Goal: Use online tool/utility: Utilize a website feature to perform a specific function

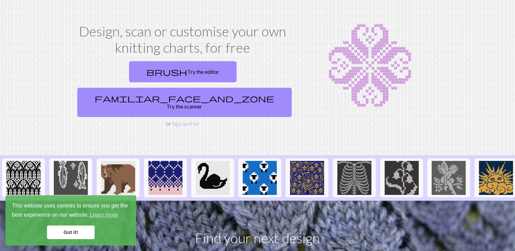
scroll to position [24, 0]
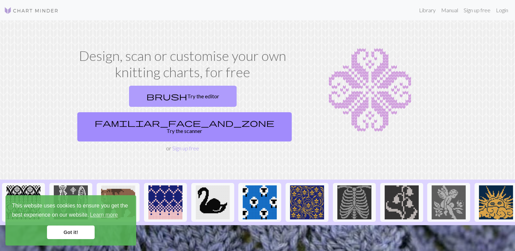
click at [151, 91] on link "brush Try the editor" at bounding box center [183, 96] width 108 height 21
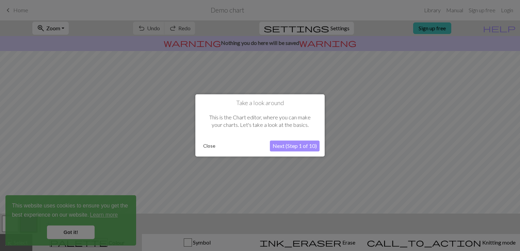
click at [293, 146] on button "Next (Step 1 of 10)" at bounding box center [295, 146] width 50 height 11
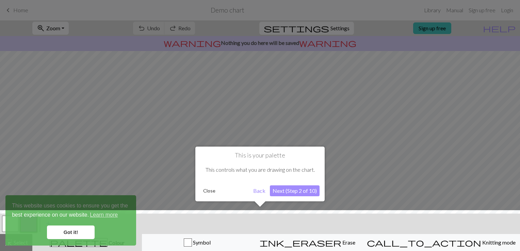
click at [296, 191] on button "Next (Step 2 of 10)" at bounding box center [295, 191] width 50 height 11
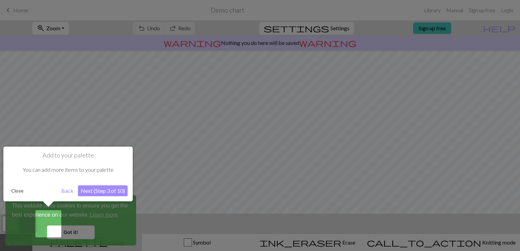
click at [101, 189] on button "Next (Step 3 of 10)" at bounding box center [103, 191] width 50 height 11
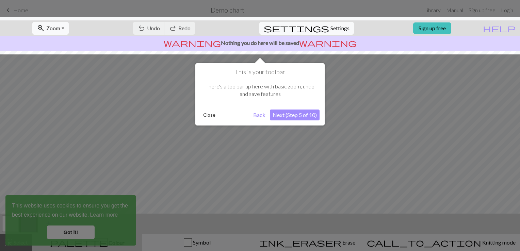
click at [210, 116] on button "Close" at bounding box center [210, 115] width 18 height 10
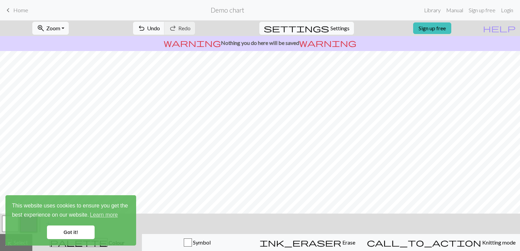
click at [14, 9] on span "Home" at bounding box center [20, 10] width 15 height 6
